Goal: Task Accomplishment & Management: Manage account settings

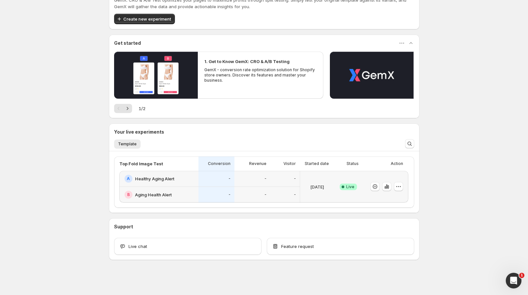
click at [244, 184] on div "-" at bounding box center [252, 179] width 36 height 16
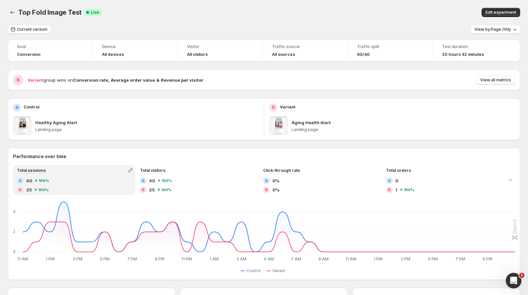
click at [511, 9] on button "Edit experiment" at bounding box center [501, 12] width 39 height 9
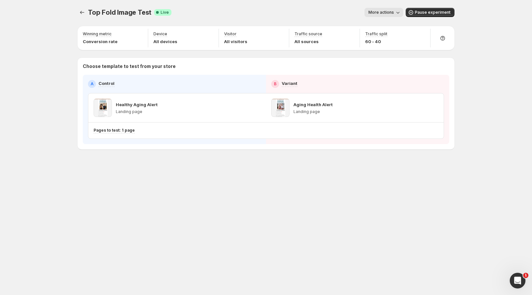
click at [379, 42] on p "60 - 40" at bounding box center [376, 41] width 22 height 7
click at [424, 34] on icon "button" at bounding box center [421, 34] width 7 height 7
drag, startPoint x: 430, startPoint y: 49, endPoint x: 421, endPoint y: 50, distance: 9.2
type input "**"
click at [421, 50] on input "range" at bounding box center [421, 48] width 94 height 9
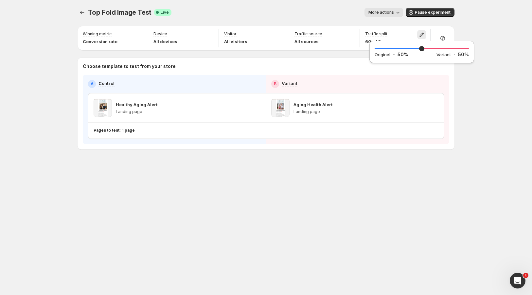
click at [496, 39] on div "Top Fold Image Test. This page is ready Top Fold Image Test Success Complete Li…" at bounding box center [266, 147] width 532 height 295
click at [84, 10] on icon "Experiments" at bounding box center [82, 12] width 7 height 7
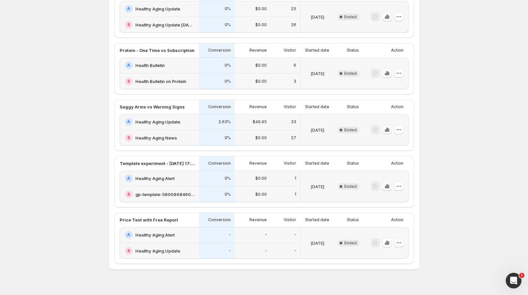
scroll to position [368, 0]
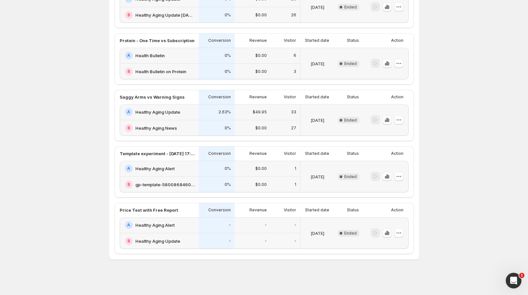
click at [271, 228] on div "-" at bounding box center [253, 225] width 36 height 16
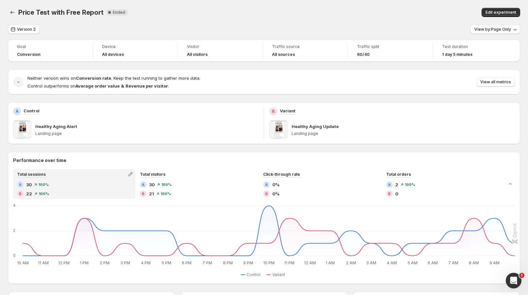
click at [507, 82] on span "View all metrics" at bounding box center [495, 81] width 31 height 5
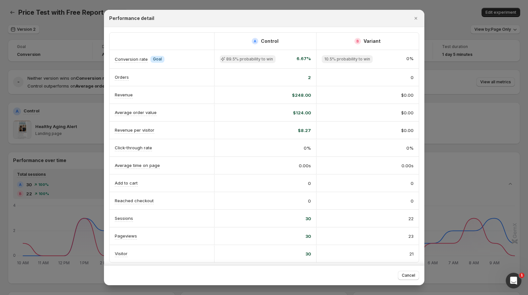
click at [417, 18] on icon "Close" at bounding box center [416, 18] width 7 height 7
